Goal: Information Seeking & Learning: Learn about a topic

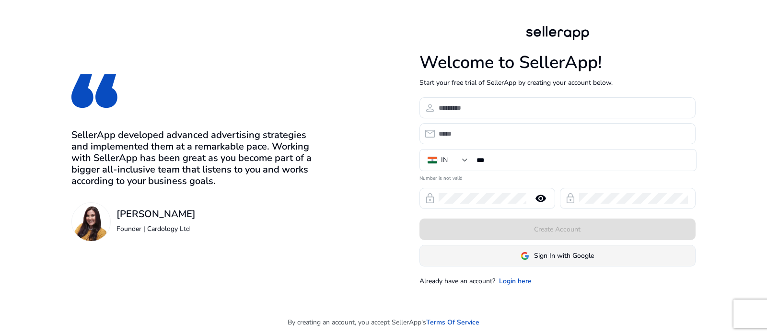
click at [559, 253] on span "Sign In with Google" at bounding box center [564, 256] width 60 height 10
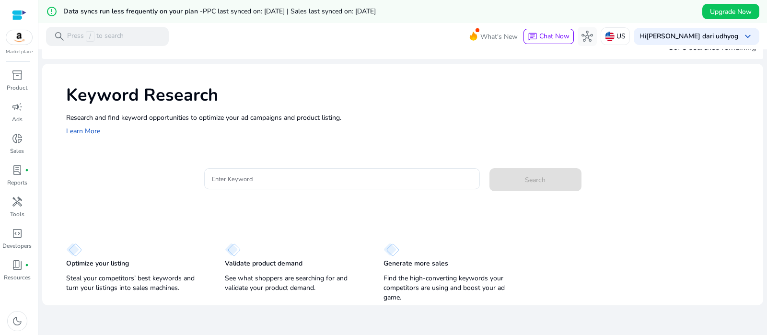
scroll to position [23, 0]
click at [286, 176] on input "Enter Keyword" at bounding box center [342, 178] width 260 height 11
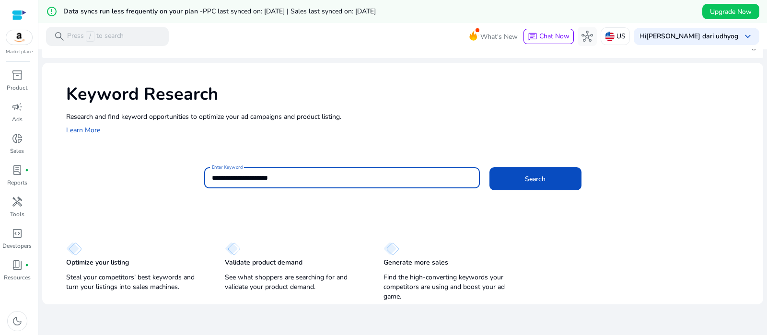
click at [489, 167] on button "Search" at bounding box center [535, 178] width 92 height 23
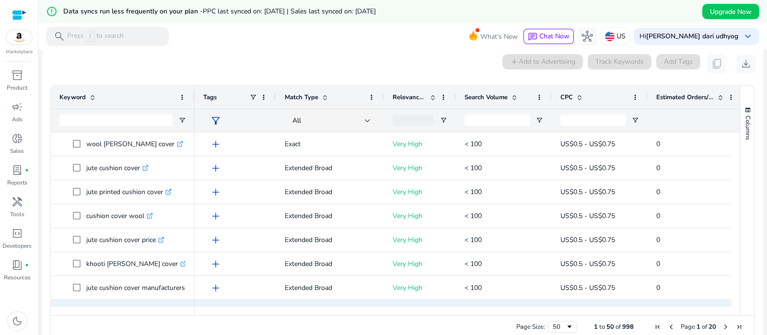
scroll to position [146, 0]
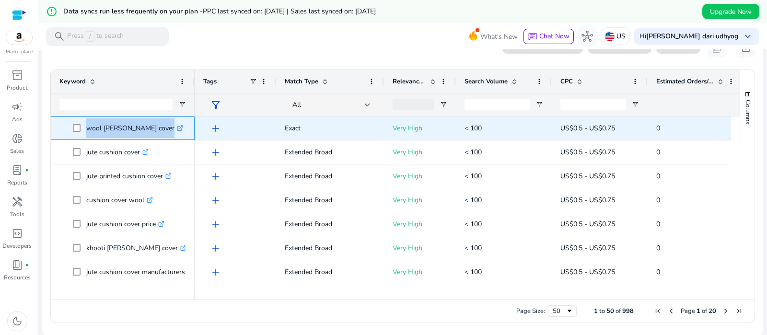
copy span "wool [PERSON_NAME] cover"
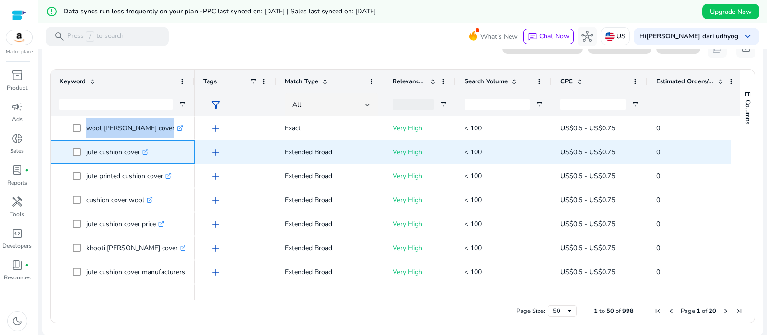
copy span "jute cushion cover"
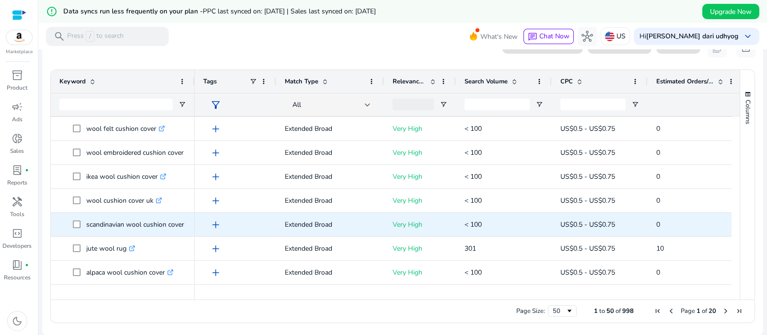
scroll to position [0, 0]
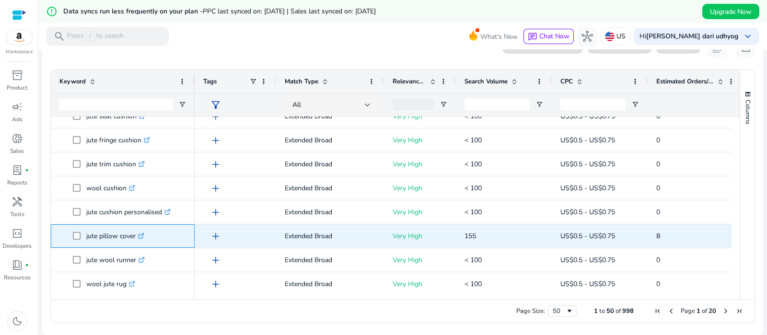
copy span "jute pillow cover"
drag, startPoint x: 81, startPoint y: 236, endPoint x: 135, endPoint y: 240, distance: 53.8
click at [135, 240] on span "jute pillow cover .st0{fill:#2c8af8}" at bounding box center [129, 236] width 113 height 20
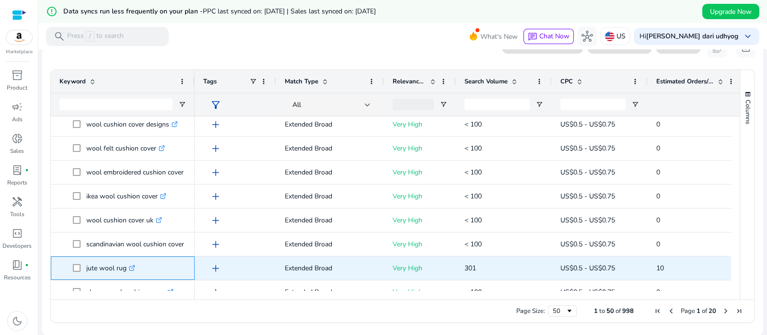
copy span "jute wool rug"
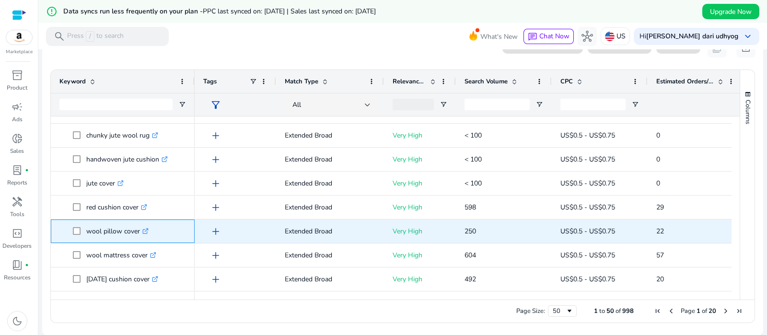
drag, startPoint x: 84, startPoint y: 233, endPoint x: 141, endPoint y: 233, distance: 57.0
click at [141, 233] on span "wool pillow cover .st0{fill:#2c8af8}" at bounding box center [129, 231] width 113 height 20
copy span "wool pillow cover"
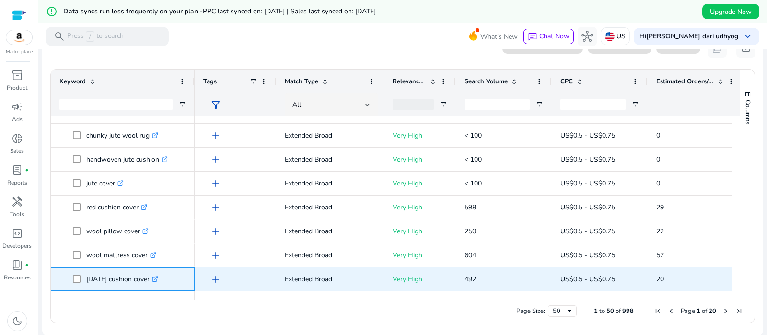
click at [84, 281] on span at bounding box center [79, 279] width 13 height 20
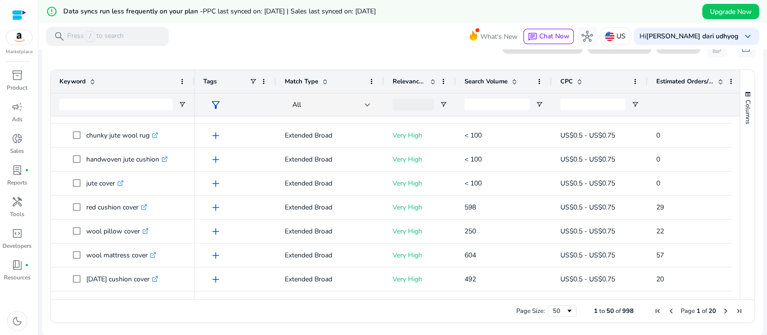
click at [722, 311] on span "Next Page" at bounding box center [726, 311] width 8 height 8
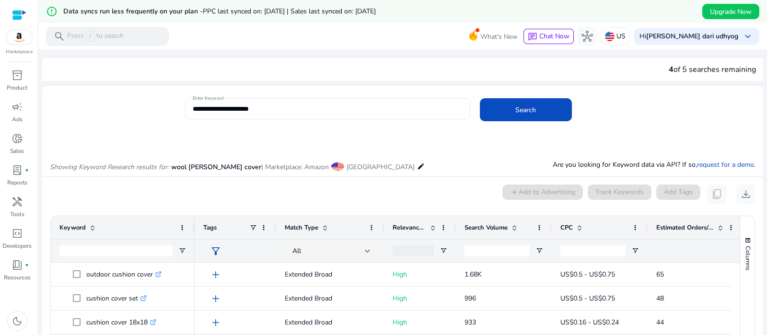
click at [334, 108] on input "**********" at bounding box center [328, 109] width 270 height 11
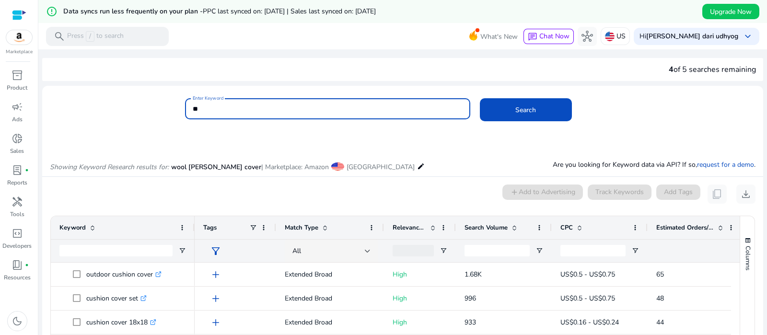
type input "*"
type input "**********"
click at [480, 98] on button "Search" at bounding box center [526, 109] width 92 height 23
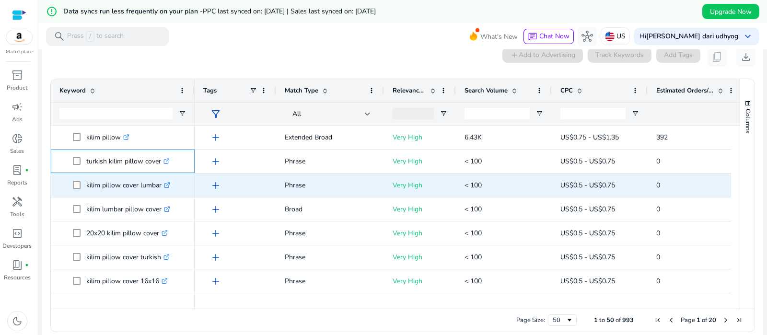
drag, startPoint x: 83, startPoint y: 161, endPoint x: 161, endPoint y: 173, distance: 77.9
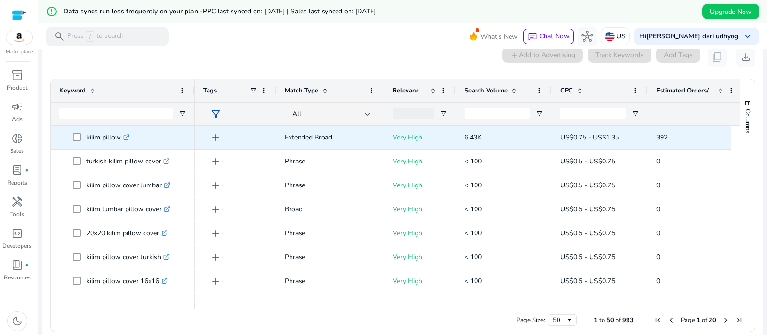
click at [151, 130] on span "kilim pillow .st0{fill:#2c8af8}" at bounding box center [129, 137] width 113 height 20
drag, startPoint x: 82, startPoint y: 135, endPoint x: 124, endPoint y: 142, distance: 42.9
click at [124, 142] on span "kilim pillow .st0{fill:#2c8af8}" at bounding box center [129, 137] width 113 height 20
copy span "kilim pillow"
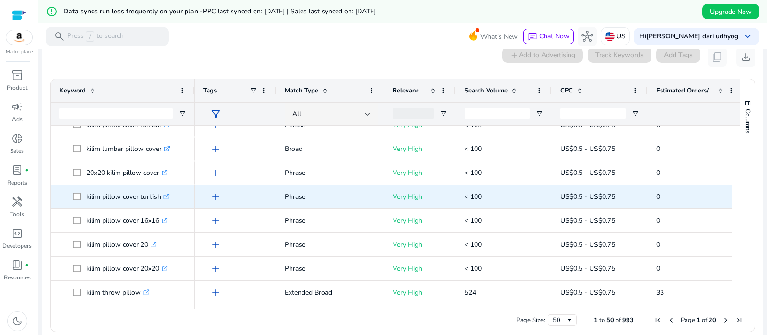
scroll to position [79, 0]
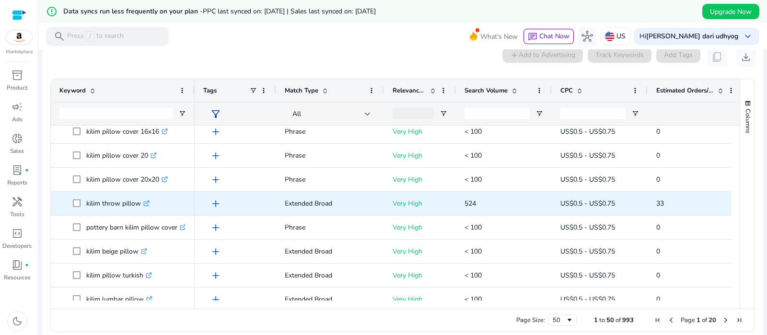
click at [81, 205] on span at bounding box center [79, 204] width 13 height 20
copy span "kilim throw pillow"
drag, startPoint x: 81, startPoint y: 205, endPoint x: 138, endPoint y: 214, distance: 58.2
click at [138, 214] on div "kilim throw pillow .st0{fill:#2c8af8}" at bounding box center [122, 203] width 127 height 23
click at [149, 200] on icon ".st0{fill:#2c8af8}" at bounding box center [146, 203] width 6 height 6
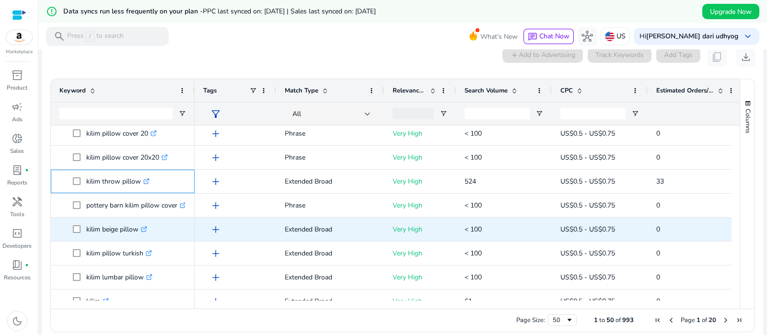
scroll to position [239, 0]
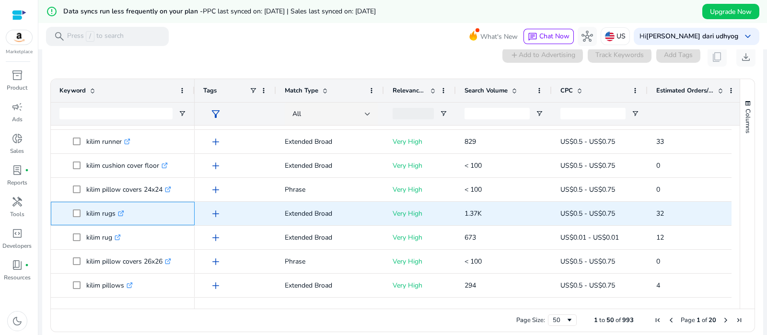
drag, startPoint x: 83, startPoint y: 214, endPoint x: 115, endPoint y: 220, distance: 32.6
click at [115, 220] on span "kilim rugs .st0{fill:#2c8af8}" at bounding box center [129, 214] width 113 height 20
copy span "kilim rugs"
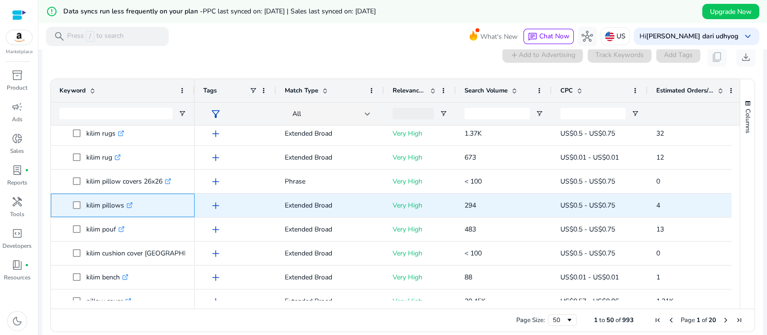
drag, startPoint x: 84, startPoint y: 207, endPoint x: 123, endPoint y: 209, distance: 39.3
click at [123, 209] on span "kilim pillows .st0{fill:#2c8af8}" at bounding box center [129, 206] width 113 height 20
copy span "kilim pillows"
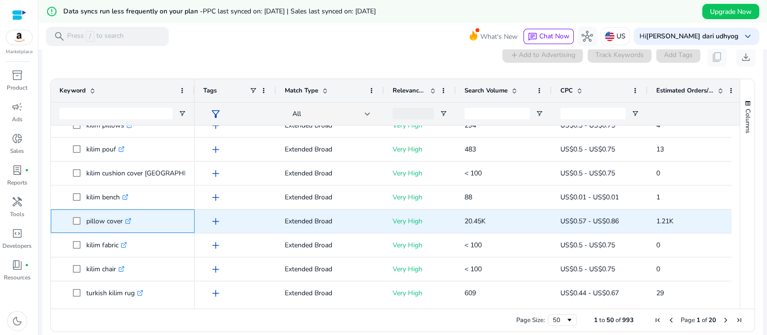
drag, startPoint x: 83, startPoint y: 224, endPoint x: 122, endPoint y: 222, distance: 39.3
click at [122, 222] on span "pillow cover .st0{fill:#2c8af8}" at bounding box center [129, 221] width 113 height 20
copy span "pillow cover"
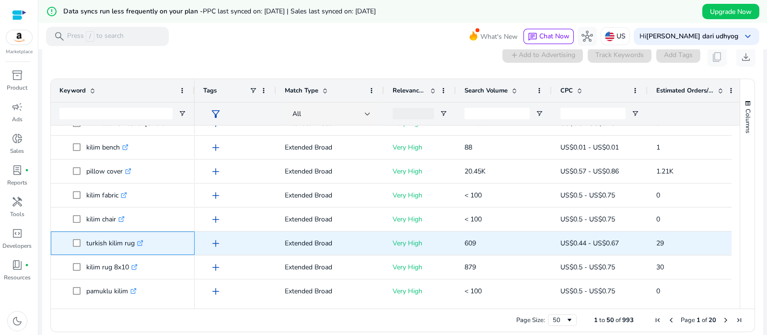
drag, startPoint x: 83, startPoint y: 244, endPoint x: 134, endPoint y: 248, distance: 50.9
click at [134, 248] on span "turkish kilim rug .st0{fill:#2c8af8}" at bounding box center [129, 243] width 113 height 20
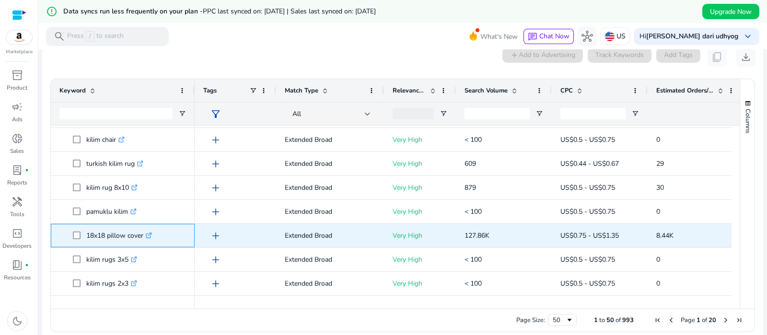
drag, startPoint x: 83, startPoint y: 237, endPoint x: 144, endPoint y: 241, distance: 60.9
click at [144, 241] on span "18x18 pillow cover .st0{fill:#2c8af8}" at bounding box center [129, 236] width 113 height 20
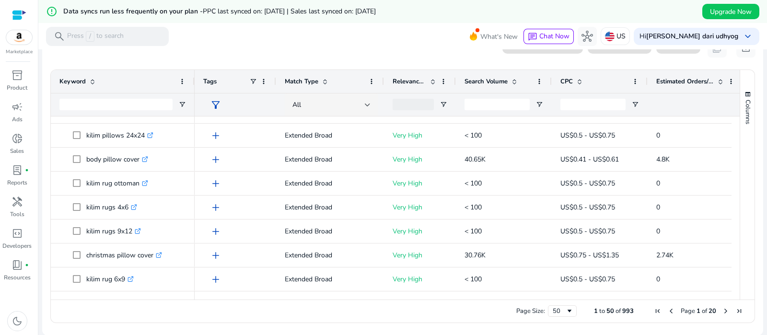
click at [722, 309] on span "Next Page" at bounding box center [726, 311] width 8 height 8
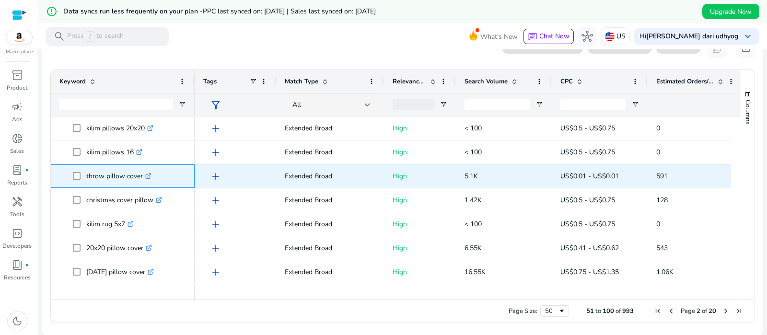
drag, startPoint x: 82, startPoint y: 174, endPoint x: 142, endPoint y: 182, distance: 59.9
click at [142, 182] on span "throw pillow cover .st0{fill:#2c8af8}" at bounding box center [129, 176] width 113 height 20
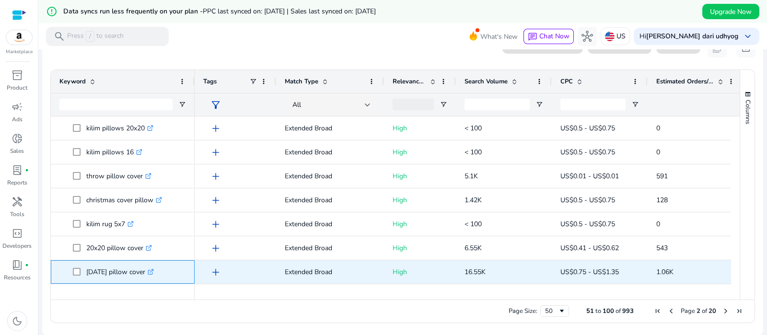
drag, startPoint x: 82, startPoint y: 272, endPoint x: 156, endPoint y: 281, distance: 73.8
click at [156, 281] on span "halloween pillow cover .st0{fill:#2c8af8}" at bounding box center [129, 272] width 113 height 20
click at [154, 269] on icon ".st0{fill:#2c8af8}" at bounding box center [151, 272] width 6 height 6
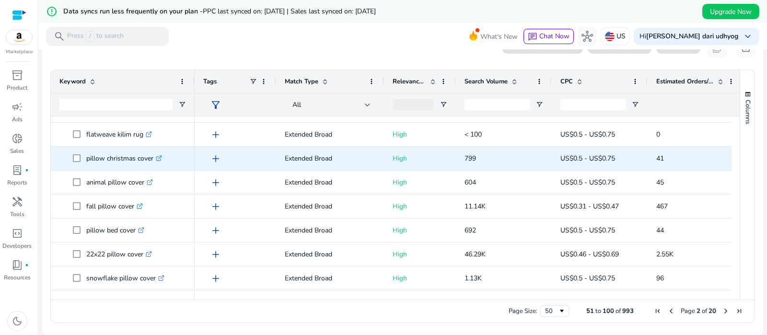
click at [161, 157] on icon ".st0{fill:#2c8af8}" at bounding box center [159, 158] width 6 height 6
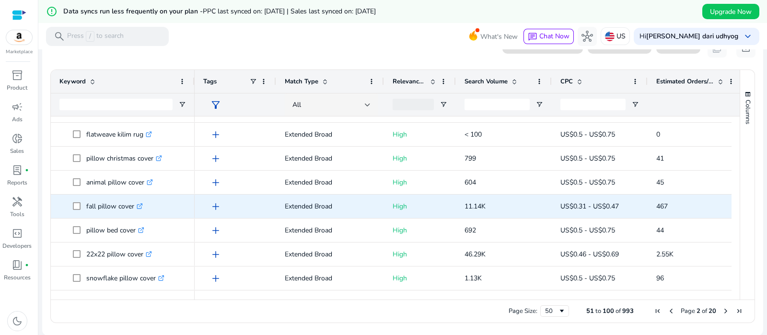
click at [140, 206] on icon ".st0{fill:#2c8af8}" at bounding box center [140, 206] width 6 height 6
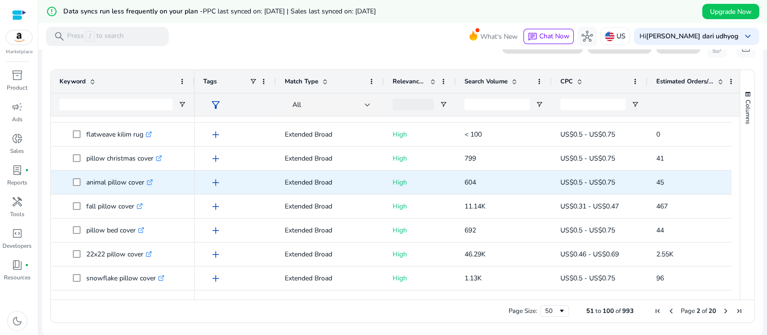
click at [151, 181] on icon at bounding box center [150, 180] width 3 height 3
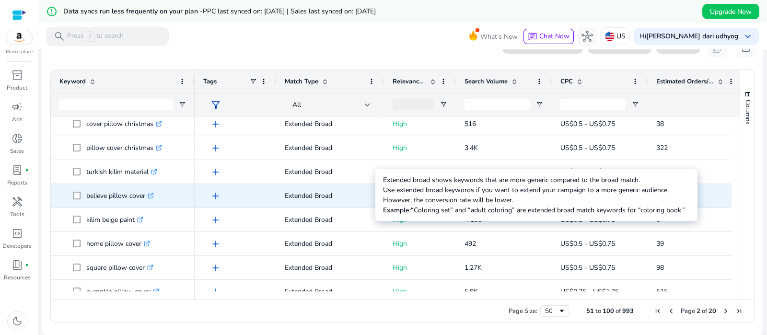
scroll to position [412, 0]
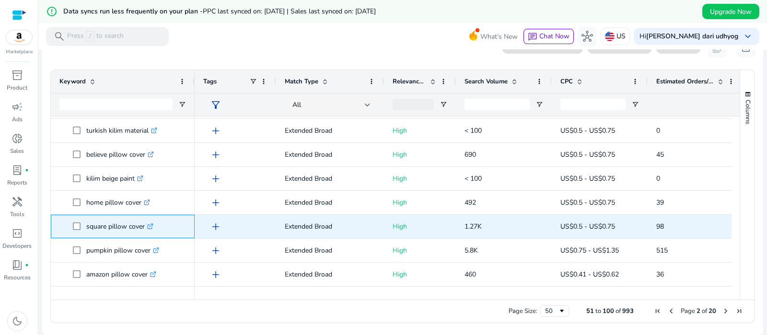
drag, startPoint x: 83, startPoint y: 227, endPoint x: 144, endPoint y: 231, distance: 61.0
click at [144, 231] on span "square pillow cover .st0{fill:#2c8af8}" at bounding box center [129, 227] width 113 height 20
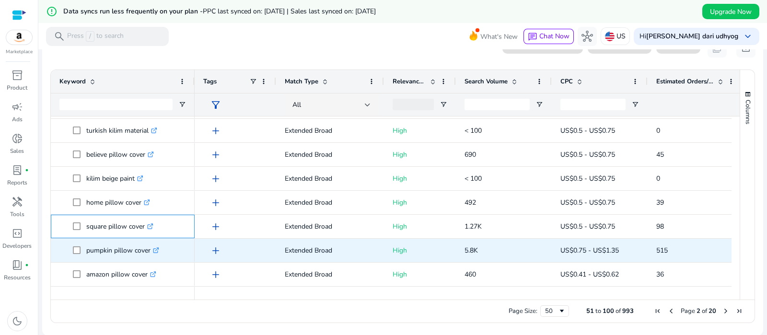
scroll to position [447, 0]
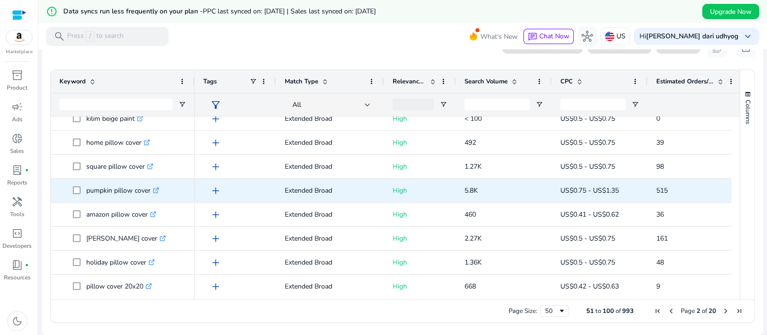
click at [158, 188] on icon ".st0{fill:#2c8af8}" at bounding box center [156, 190] width 6 height 6
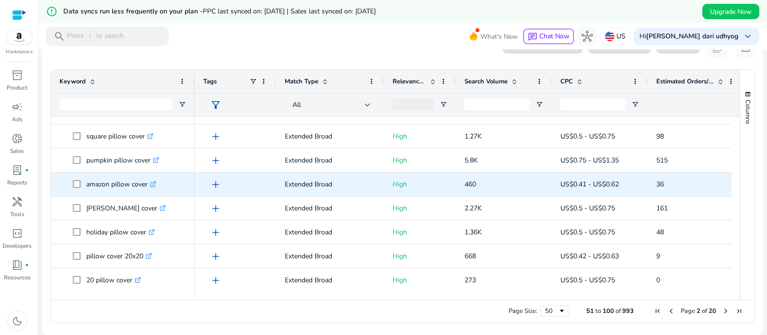
click at [153, 181] on icon ".st0{fill:#2c8af8}" at bounding box center [153, 184] width 6 height 6
drag, startPoint x: 83, startPoint y: 185, endPoint x: 149, endPoint y: 191, distance: 65.9
click at [149, 191] on span "amazon pillow cover .st0{fill:#2c8af8}" at bounding box center [129, 184] width 113 height 20
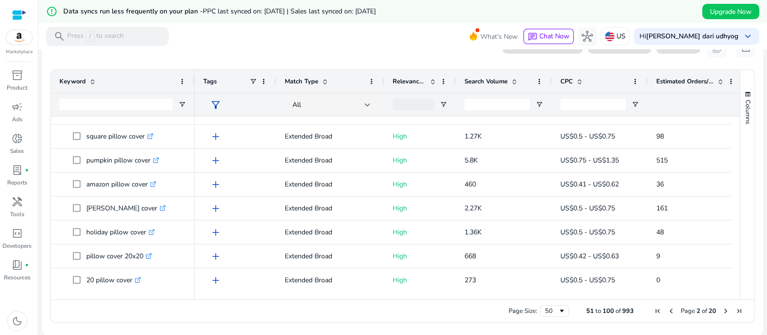
click at [296, 41] on mat-toolbar "search Press / to search What's New chat Chat Now hub US Hi payal dari udhyog k…" at bounding box center [402, 36] width 728 height 26
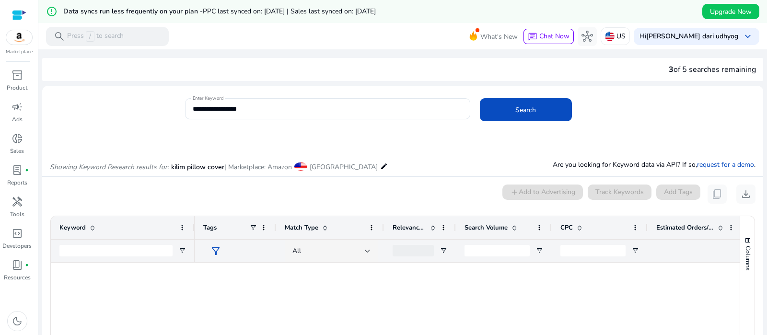
scroll to position [519, 0]
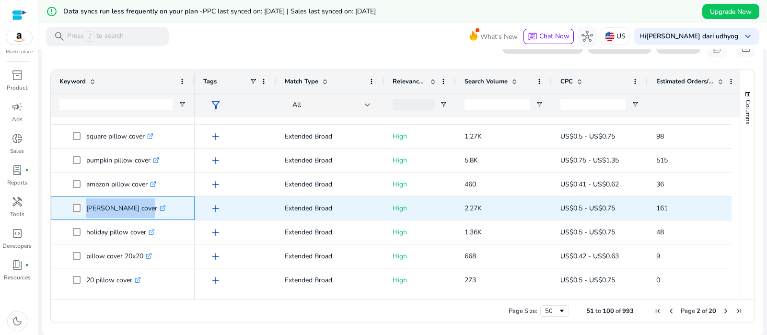
drag, startPoint x: 83, startPoint y: 208, endPoint x: 139, endPoint y: 214, distance: 55.8
click at [139, 214] on span "[PERSON_NAME] cover .st0{fill:#2c8af8}" at bounding box center [129, 208] width 113 height 20
copy span "[PERSON_NAME] cover"
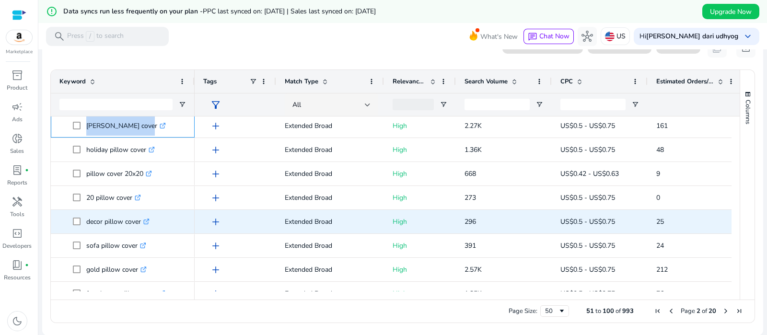
scroll to position [619, 0]
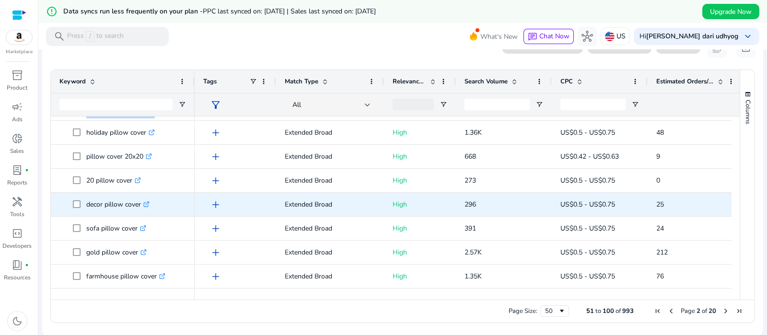
click at [150, 204] on icon ".st0{fill:#2c8af8}" at bounding box center [146, 204] width 6 height 6
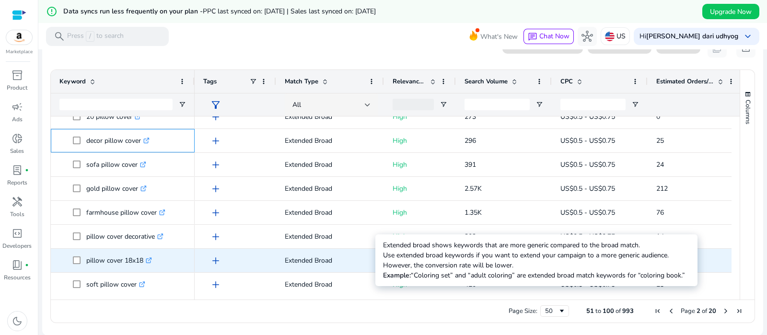
scroll to position [0, 0]
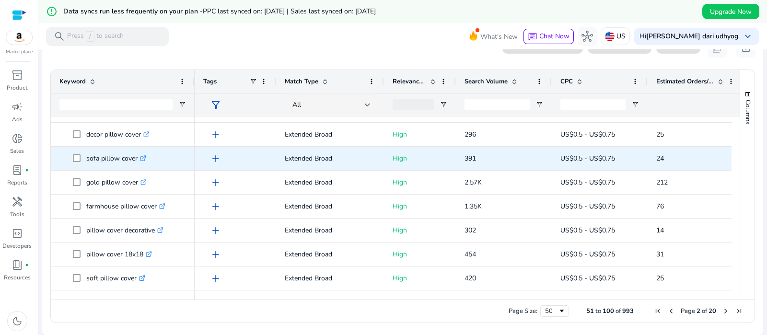
click at [143, 154] on link ".st0{fill:#2c8af8}" at bounding box center [142, 158] width 9 height 9
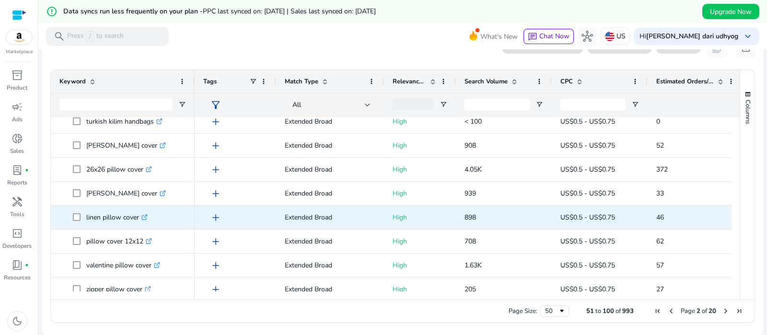
scroll to position [979, 0]
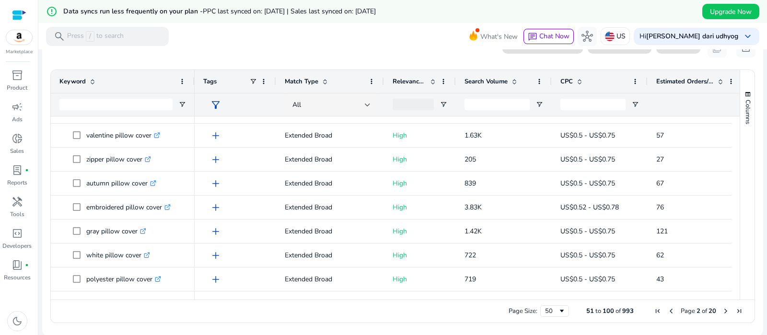
click at [723, 312] on span "Next Page" at bounding box center [726, 311] width 8 height 8
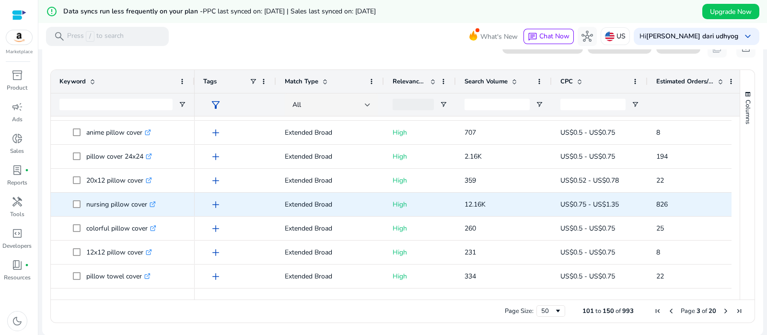
click at [152, 202] on icon ".st0{fill:#2c8af8}" at bounding box center [153, 204] width 6 height 6
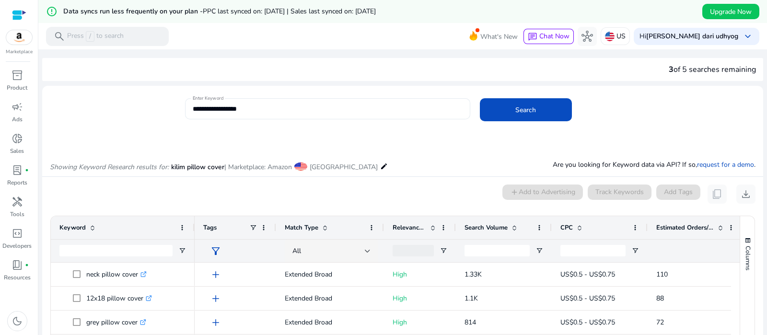
click at [288, 105] on input "**********" at bounding box center [328, 109] width 270 height 11
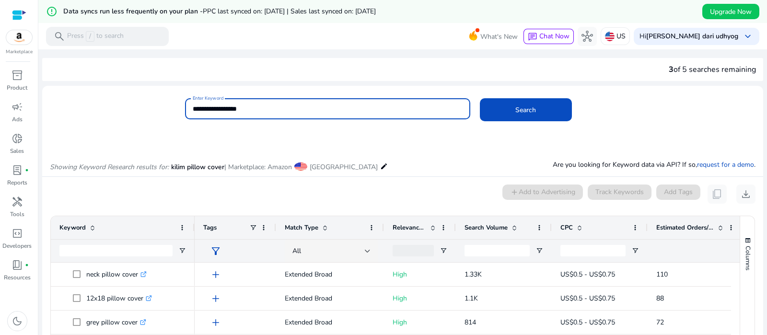
click at [288, 105] on input "**********" at bounding box center [328, 109] width 270 height 11
type input "**********"
click at [480, 98] on button "Search" at bounding box center [526, 109] width 92 height 23
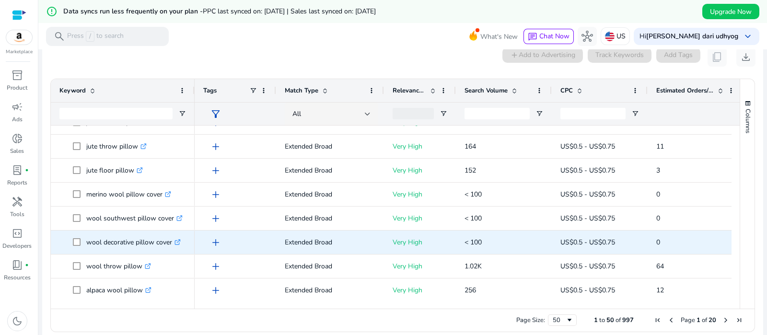
scroll to position [279, 0]
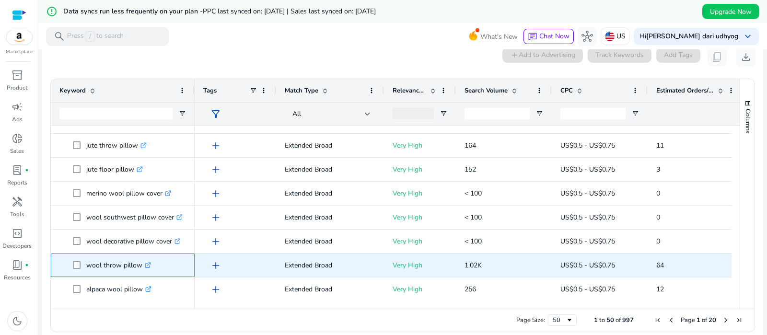
drag, startPoint x: 84, startPoint y: 267, endPoint x: 140, endPoint y: 275, distance: 57.1
click at [140, 275] on div "wool throw pillow .st0{fill:#2c8af8}" at bounding box center [122, 265] width 127 height 23
copy span "wool throw pillow"
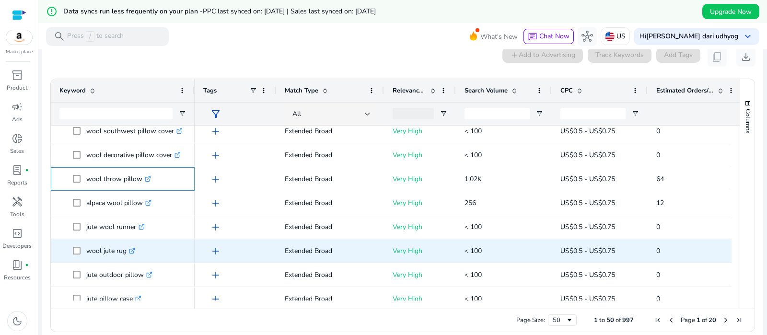
scroll to position [392, 0]
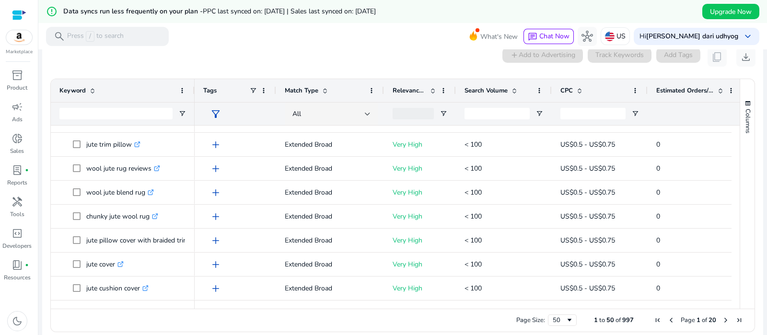
click at [722, 321] on span "Next Page" at bounding box center [726, 320] width 8 height 8
